Goal: Task Accomplishment & Management: Use online tool/utility

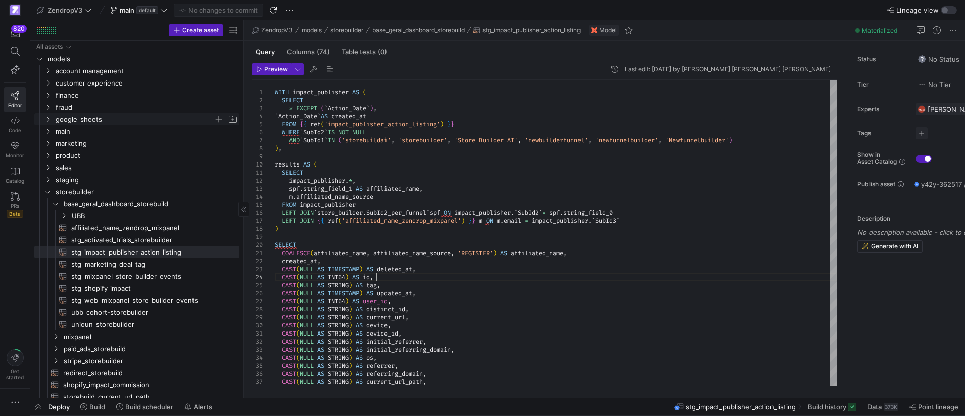
click at [50, 118] on icon "Press SPACE to select this row." at bounding box center [47, 119] width 7 height 6
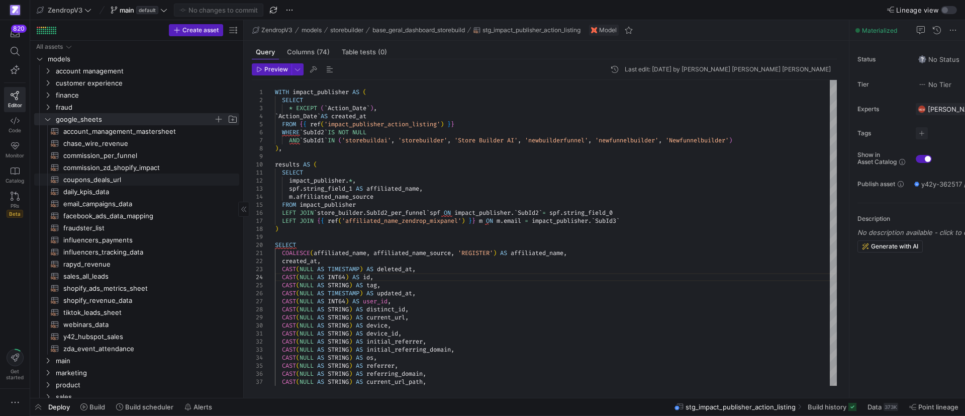
click at [90, 180] on span "coupons_deals_url​​​​​​​​​​" at bounding box center [145, 180] width 164 height 12
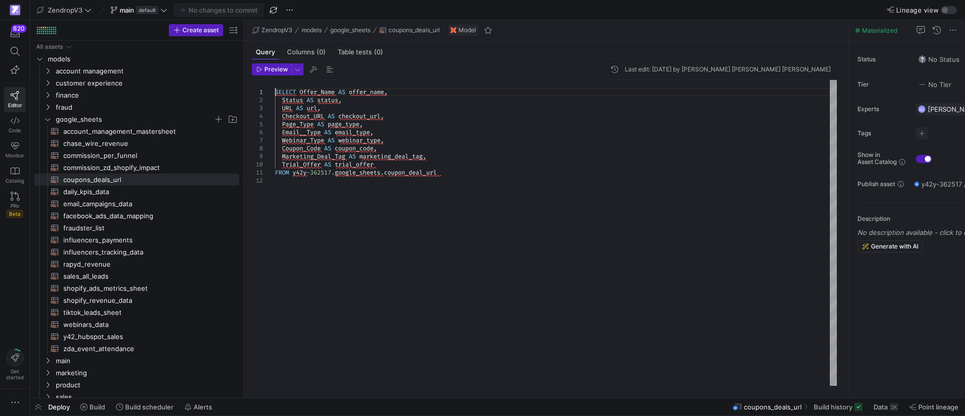
click at [276, 92] on div "SELECT Offer_Name AS offer_name , Status AS status , URL AS url , Checkout_URL …" at bounding box center [556, 233] width 562 height 306
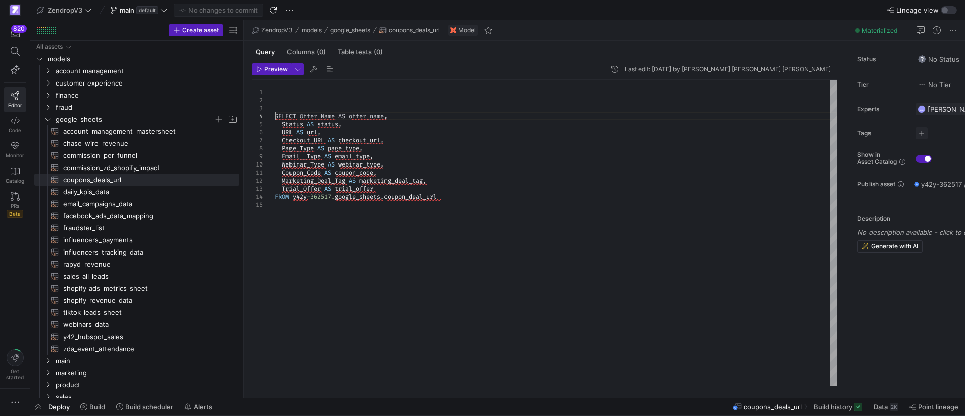
scroll to position [24, 0]
click at [277, 90] on div "Status AS status , URL AS url , Checkout_URL AS checkout_url , Page_Type AS pag…" at bounding box center [556, 233] width 562 height 306
click at [287, 88] on div "Status AS status , URL AS url , Checkout_URL AS checkout_url , Page_Type AS pag…" at bounding box center [556, 233] width 562 height 306
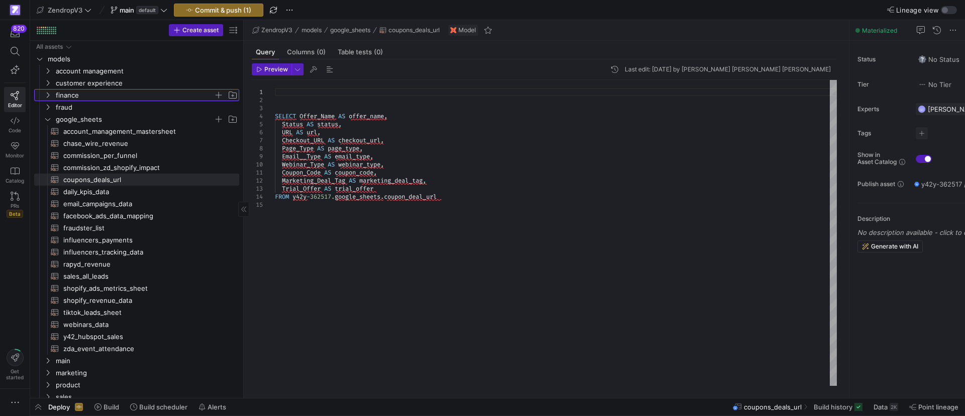
click at [52, 96] on span "finance" at bounding box center [141, 94] width 196 height 11
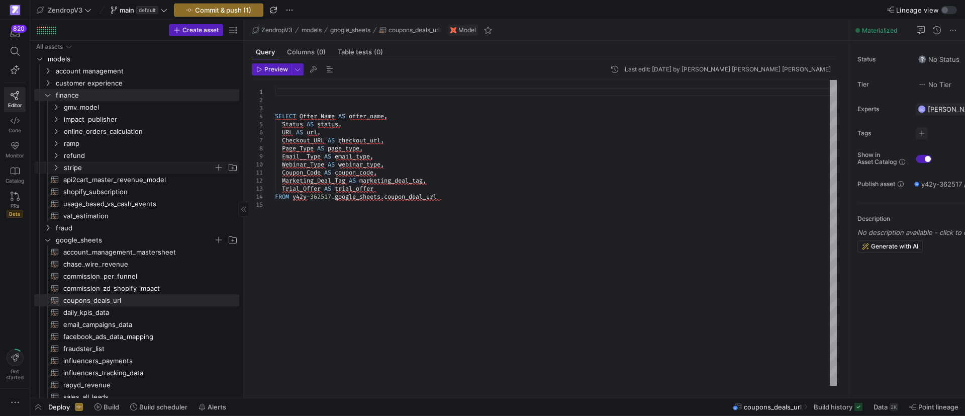
click at [56, 167] on icon "Press SPACE to select this row." at bounding box center [55, 167] width 7 height 6
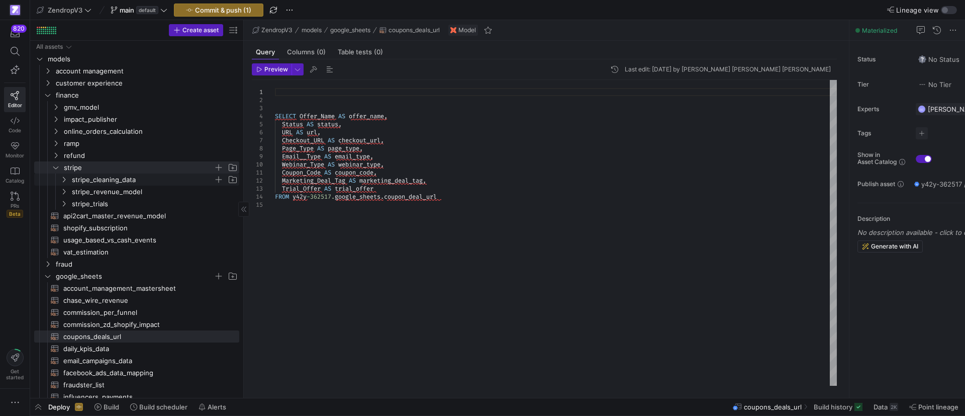
click at [68, 183] on span "stripe_cleaning_data" at bounding box center [149, 179] width 180 height 11
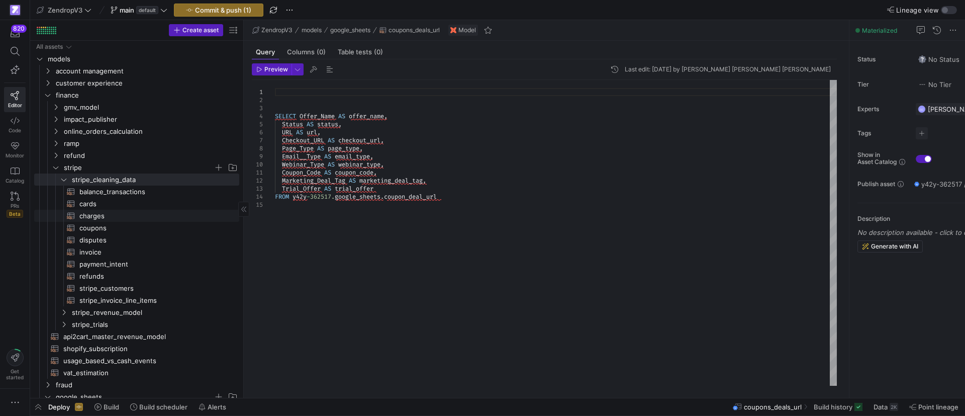
click at [100, 217] on span "charges​​​​​​​​​​" at bounding box center [153, 216] width 148 height 12
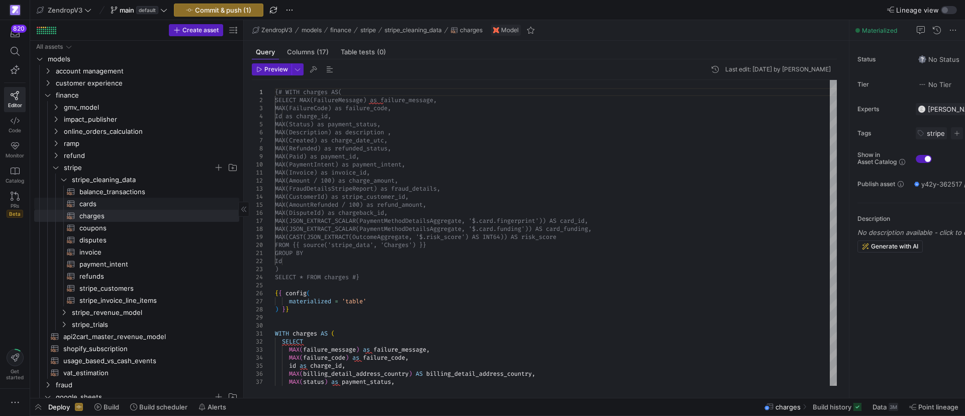
click at [100, 204] on span "cards​​​​​​​​​​" at bounding box center [153, 204] width 148 height 12
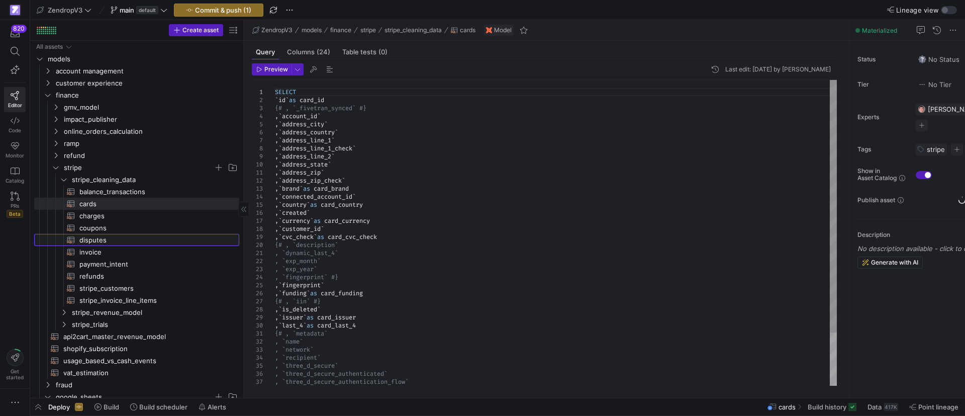
click at [104, 244] on span "disputes​​​​​​​​​​" at bounding box center [153, 240] width 148 height 12
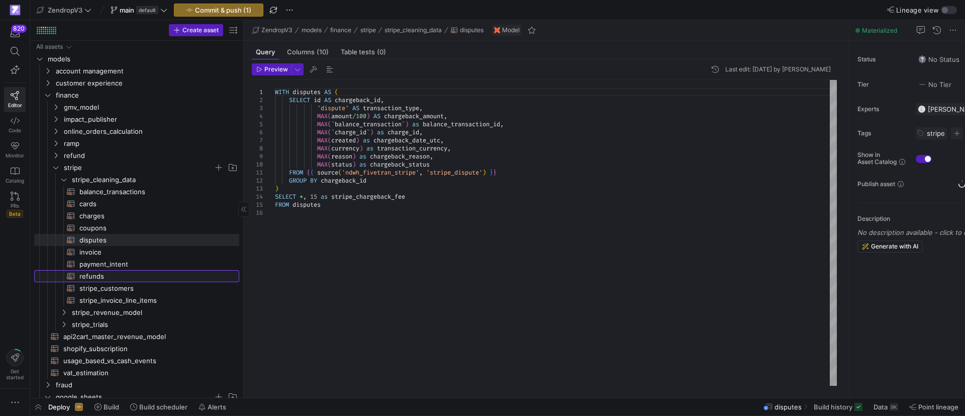
click at [97, 276] on span "refunds​​​​​​​​​​" at bounding box center [153, 276] width 148 height 12
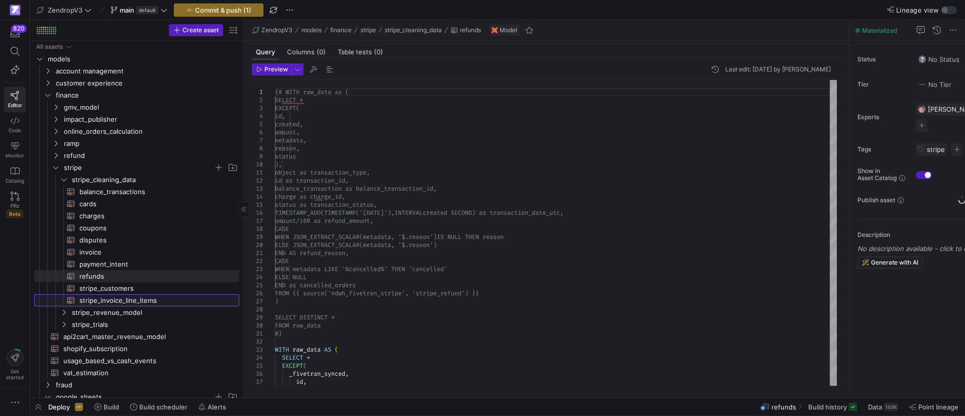
click at [96, 296] on span "stripe_invoice_line_items​​​​​​​​​​" at bounding box center [153, 300] width 148 height 12
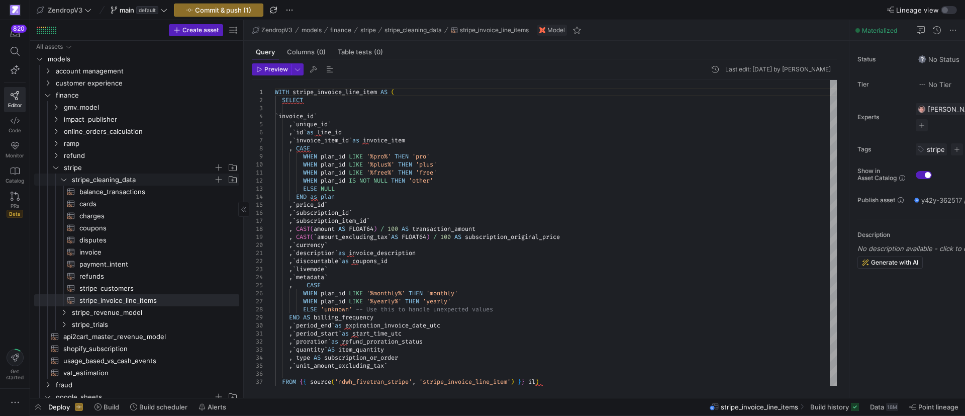
click at [65, 178] on icon "Press SPACE to select this row." at bounding box center [63, 179] width 7 height 6
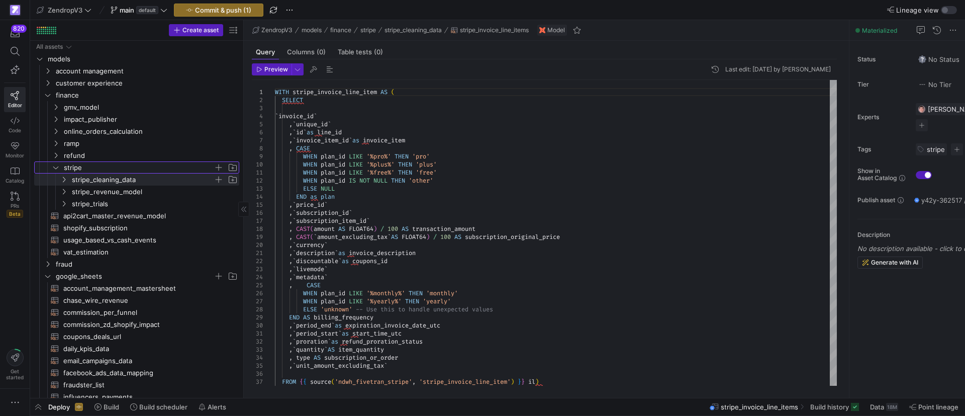
click at [57, 169] on icon "Press SPACE to select this row." at bounding box center [55, 167] width 7 height 6
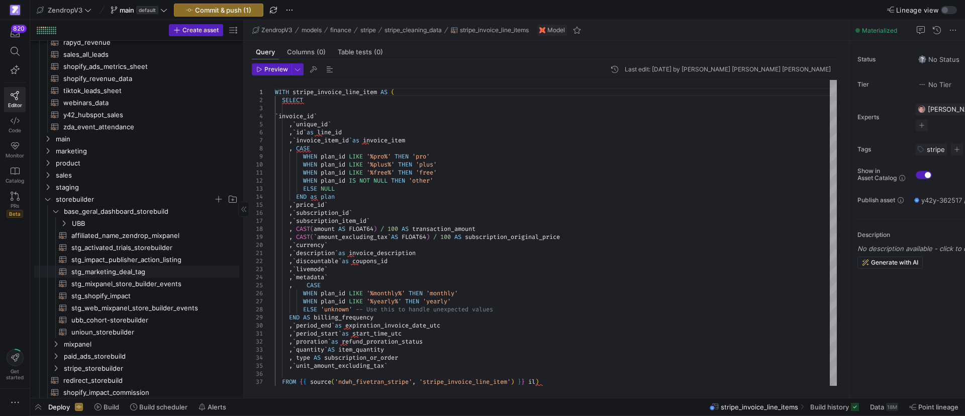
scroll to position [226, 0]
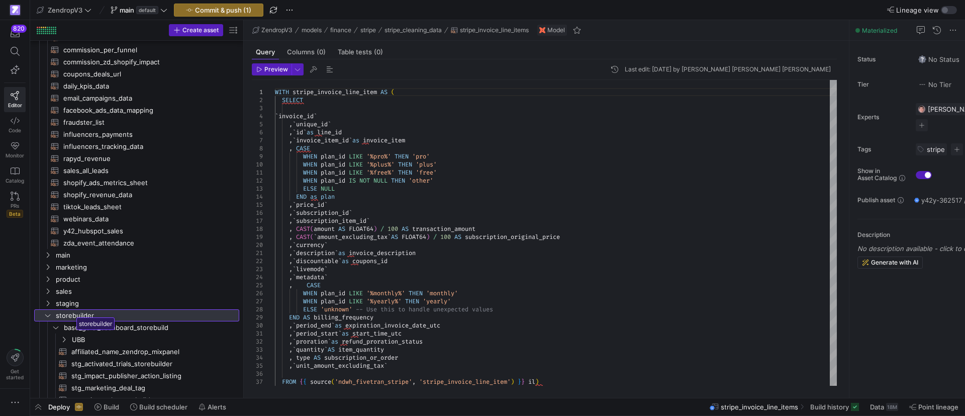
drag, startPoint x: 47, startPoint y: 313, endPoint x: 73, endPoint y: 313, distance: 26.1
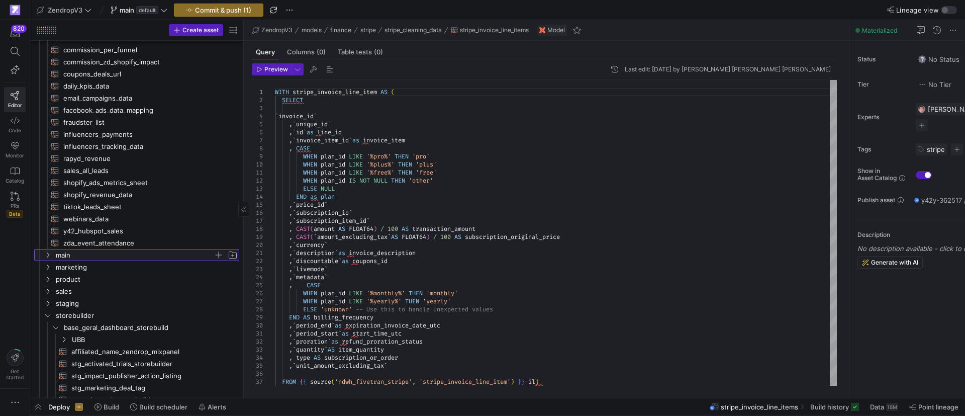
click at [47, 259] on span "main" at bounding box center [141, 254] width 196 height 11
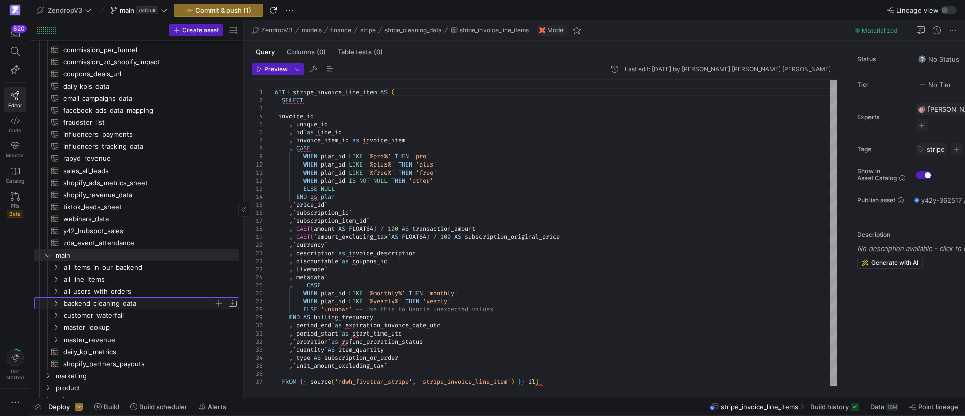
click at [55, 300] on icon "Press SPACE to select this row." at bounding box center [56, 303] width 3 height 6
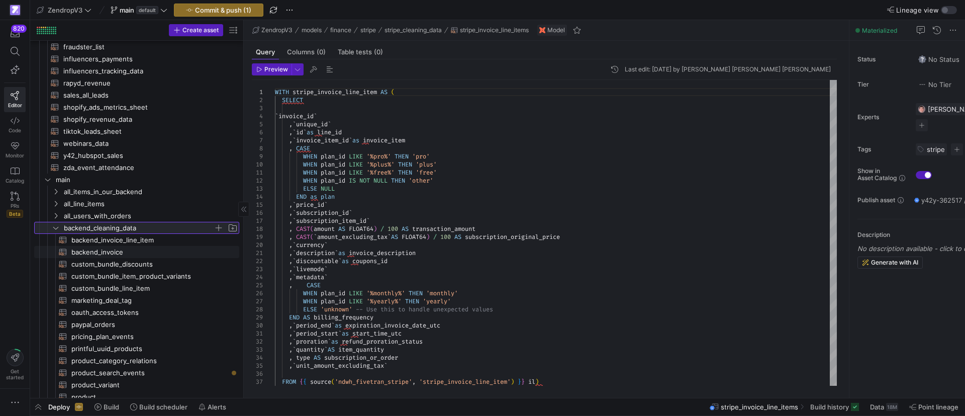
scroll to position [377, 0]
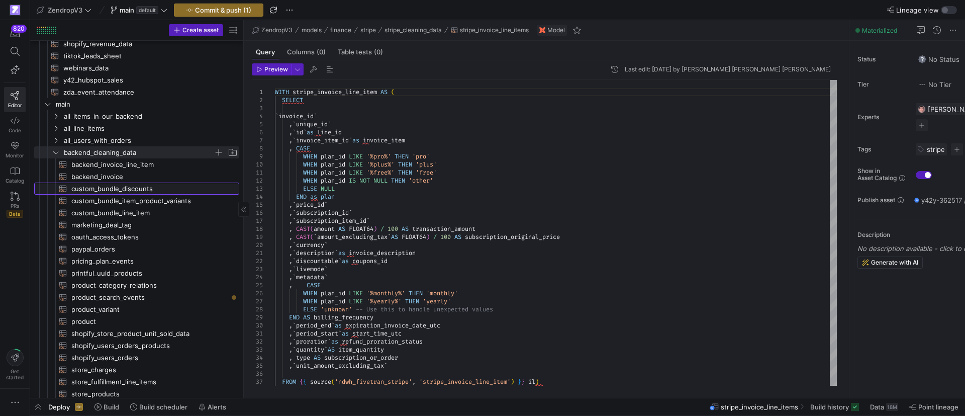
click at [109, 186] on span "custom_bundle_discounts​​​​​​​​​​" at bounding box center [149, 189] width 156 height 12
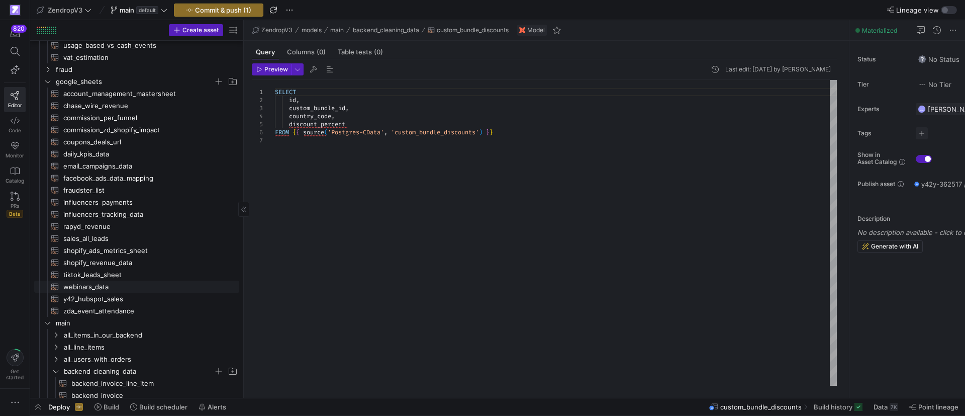
scroll to position [151, 0]
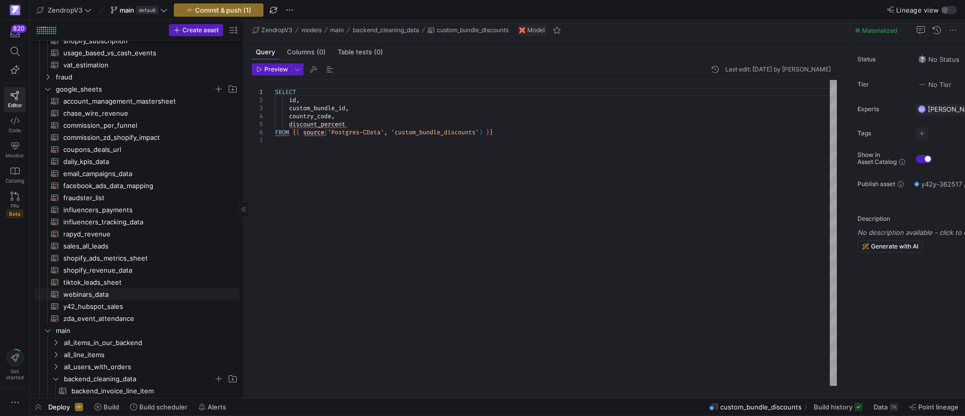
click at [112, 212] on span "influencers_payments​​​​​​​​​​" at bounding box center [145, 210] width 164 height 12
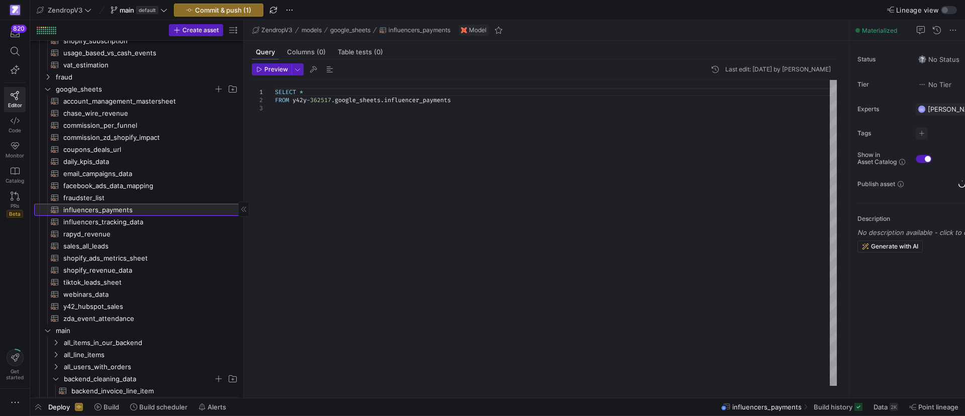
scroll to position [301, 0]
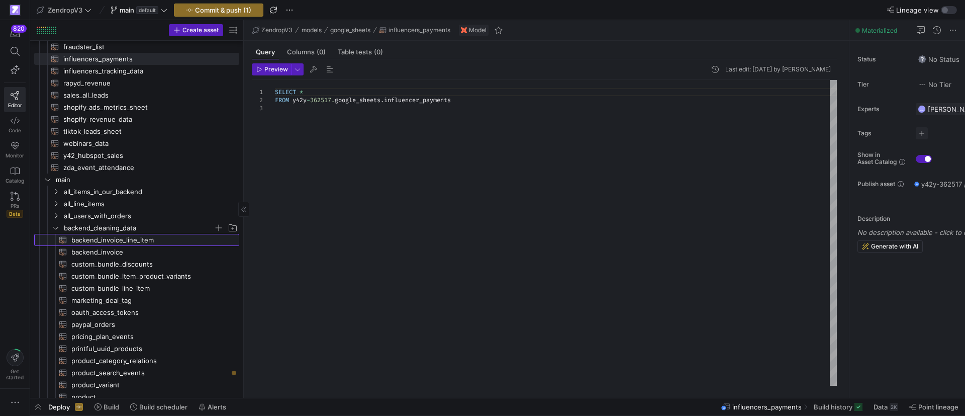
click at [97, 238] on span "backend_invoice_line_item​​​​​​​​​​" at bounding box center [149, 240] width 156 height 12
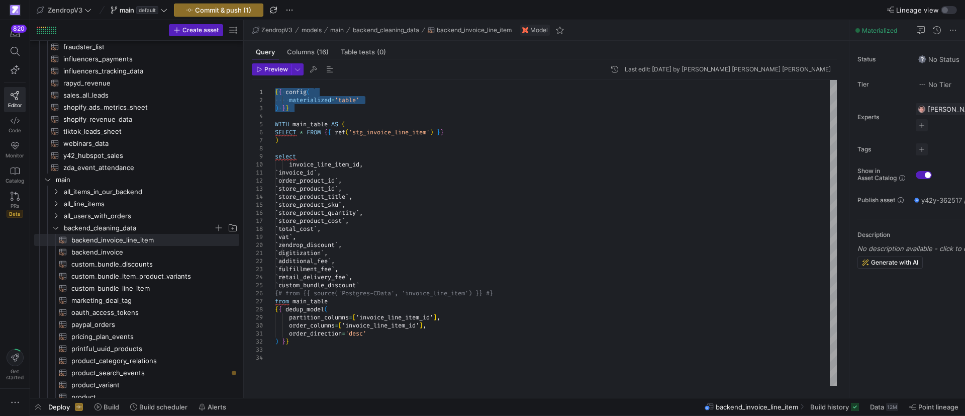
drag, startPoint x: 293, startPoint y: 110, endPoint x: 273, endPoint y: 93, distance: 26.1
click at [275, 93] on div "{ { config ( materialized = 'table' ) } } WITH main_table AS ( SELECT * FROM { …" at bounding box center [556, 233] width 562 height 306
click at [55, 204] on icon "Press SPACE to select this row." at bounding box center [55, 203] width 7 height 6
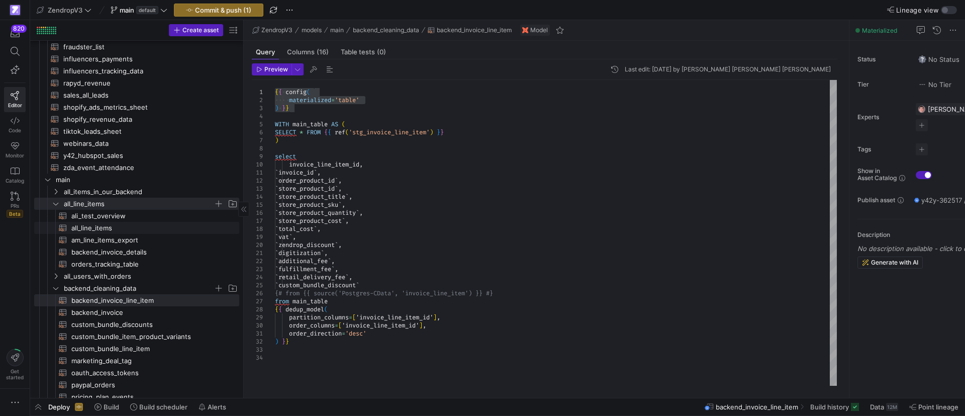
click at [96, 227] on span "all_line_items​​​​​​​​​​" at bounding box center [149, 228] width 156 height 12
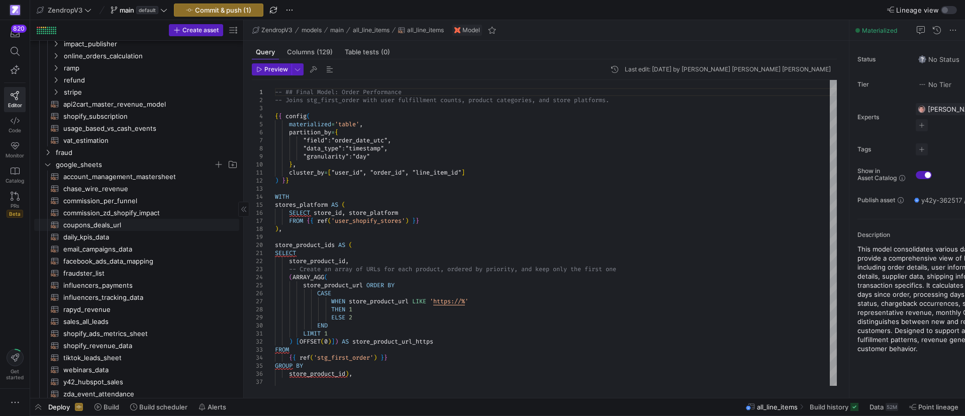
click at [97, 222] on span "coupons_deals_url​​​​​​​​​​" at bounding box center [145, 225] width 164 height 12
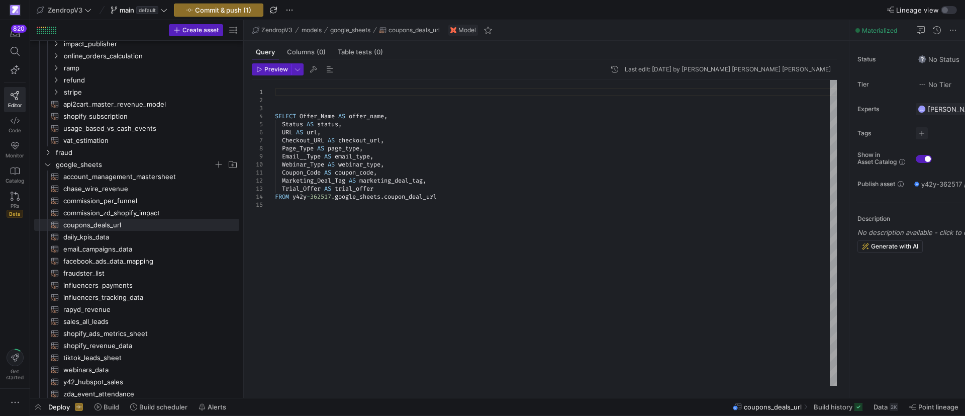
click at [348, 228] on div "SELECT Offer_Name AS offer_name , Status AS status , URL AS url , Checkout_URL …" at bounding box center [556, 233] width 562 height 306
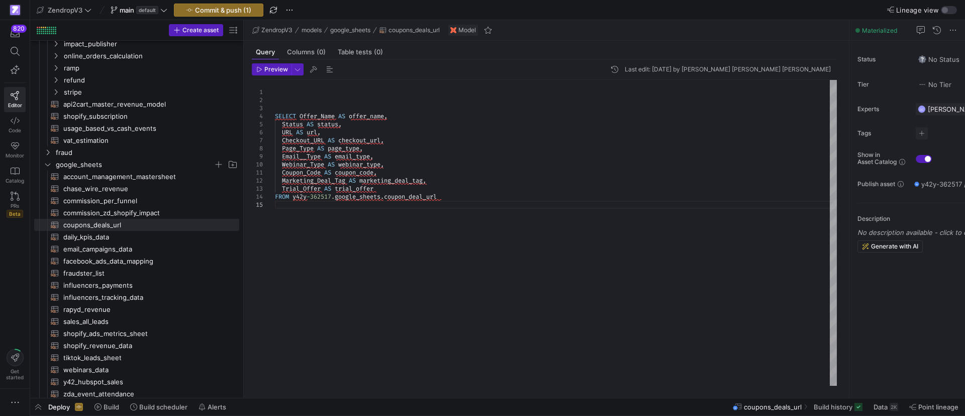
click at [290, 100] on div "SELECT Offer_Name AS offer_name , Status AS status , URL AS url , Checkout_URL …" at bounding box center [556, 233] width 562 height 306
click at [289, 94] on div "SELECT Offer_Name AS offer_name , Status AS status , URL AS url , Checkout_URL …" at bounding box center [556, 233] width 562 height 306
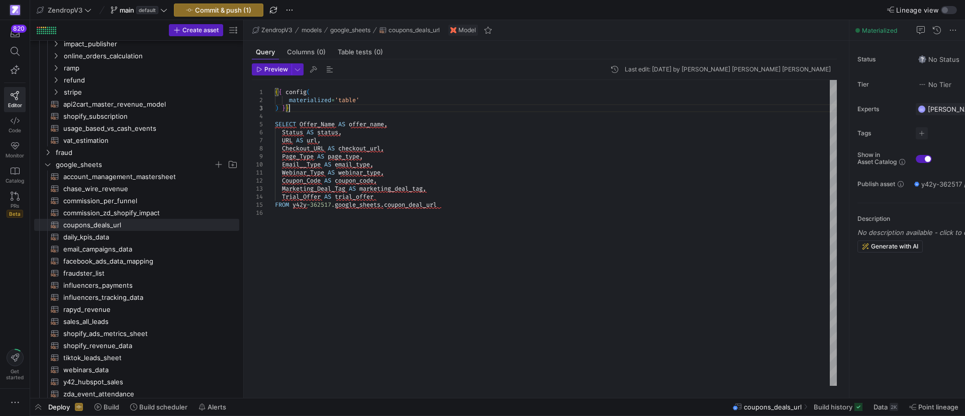
type textarea "{{ config( materialized='table' ) }} SELECT Offer_Name AS offer_name, Status AS…"
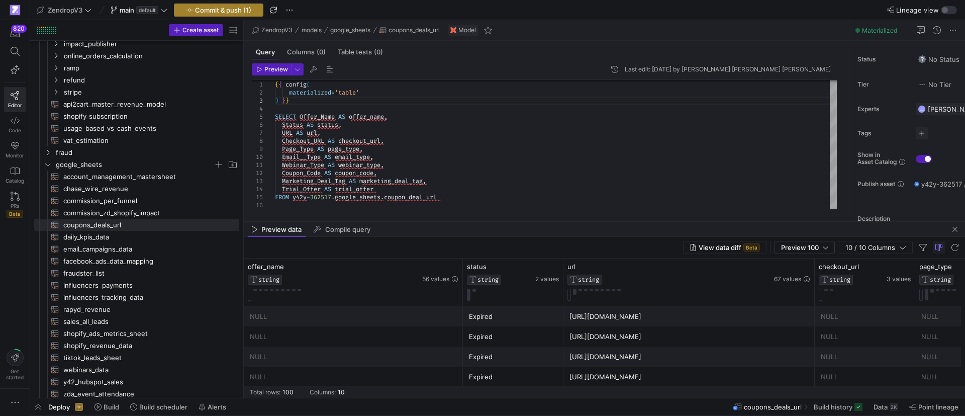
click at [234, 10] on span "Commit & push (1)" at bounding box center [223, 10] width 56 height 8
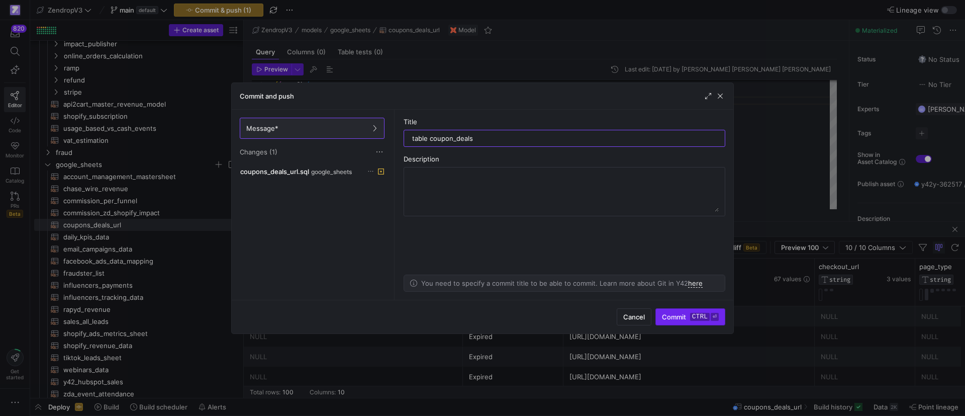
type input "table coupon_deals"
click at [676, 319] on span "Commit ctrl ⏎" at bounding box center [690, 317] width 57 height 8
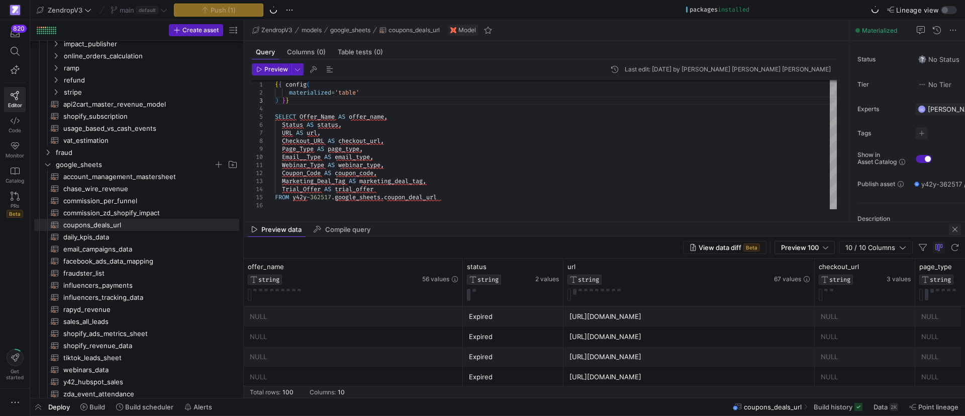
click at [954, 228] on span "button" at bounding box center [955, 229] width 12 height 12
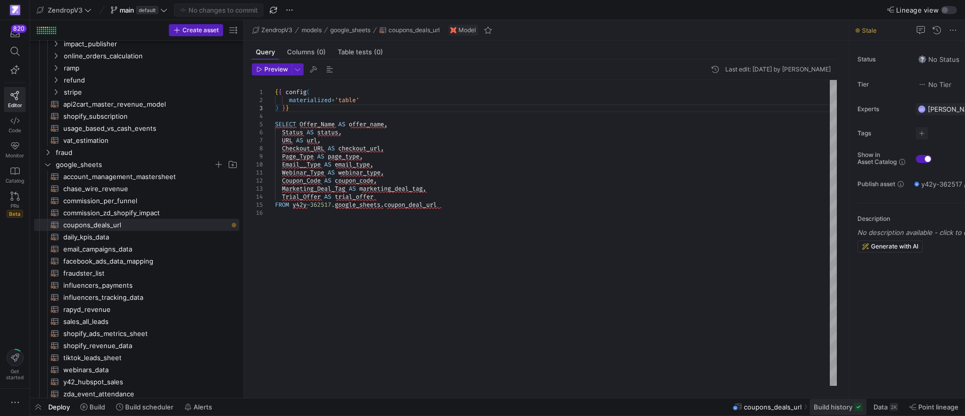
click at [849, 408] on span "Build history" at bounding box center [833, 406] width 39 height 8
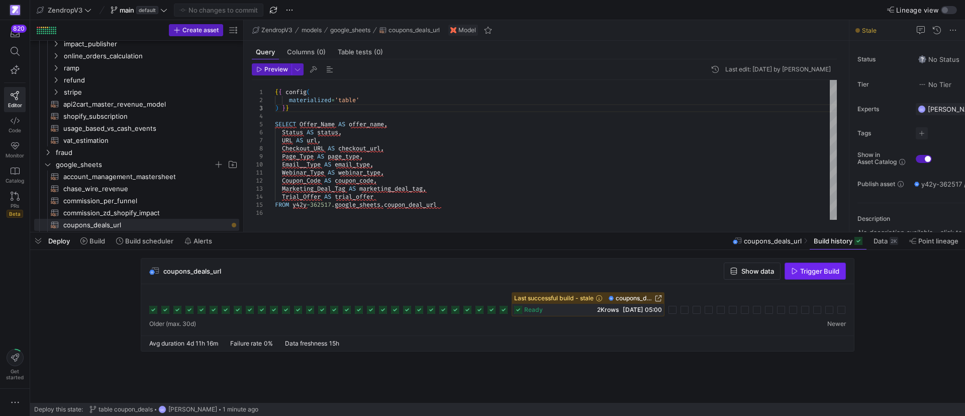
click at [817, 272] on span "Trigger Build" at bounding box center [819, 271] width 39 height 8
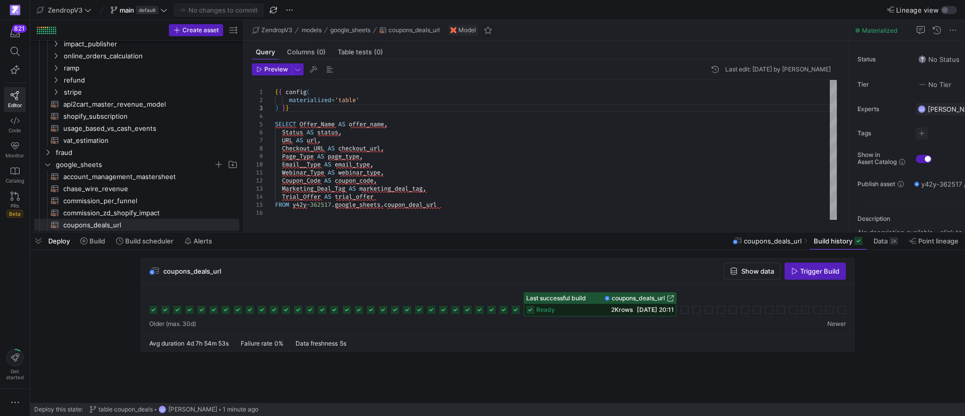
drag, startPoint x: 40, startPoint y: 239, endPoint x: 406, endPoint y: 13, distance: 430.5
click at [40, 239] on span "button" at bounding box center [38, 240] width 16 height 17
